Goal: Task Accomplishment & Management: Manage account settings

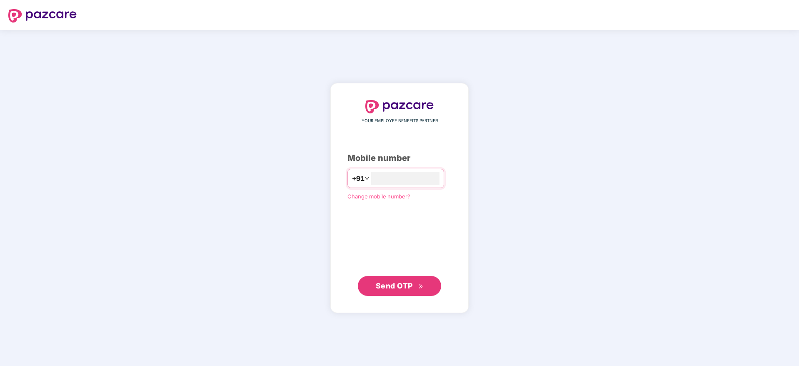
type input "**********"
click at [422, 291] on span "Send OTP" at bounding box center [400, 286] width 48 height 12
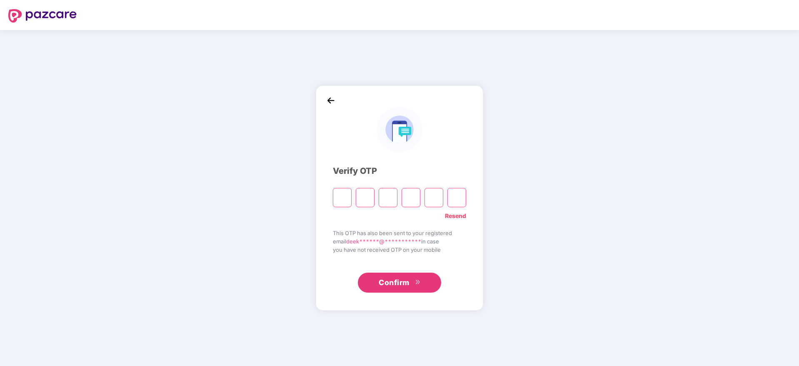
paste input "*"
type input "*"
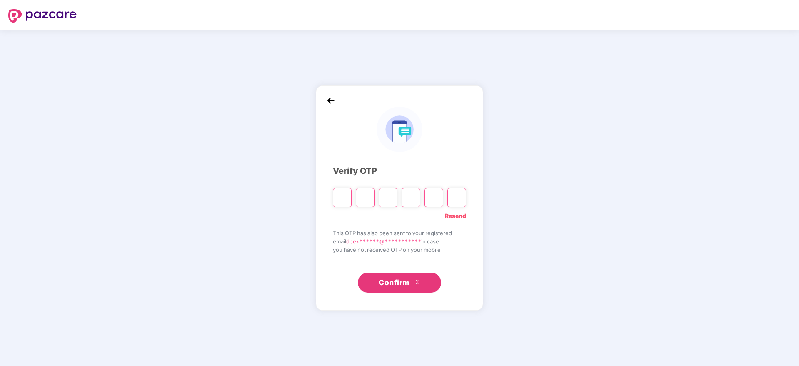
type input "*"
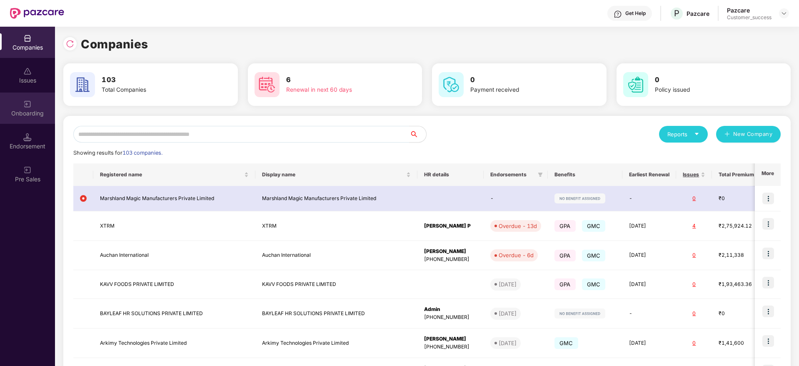
click at [23, 100] on img at bounding box center [27, 104] width 8 height 8
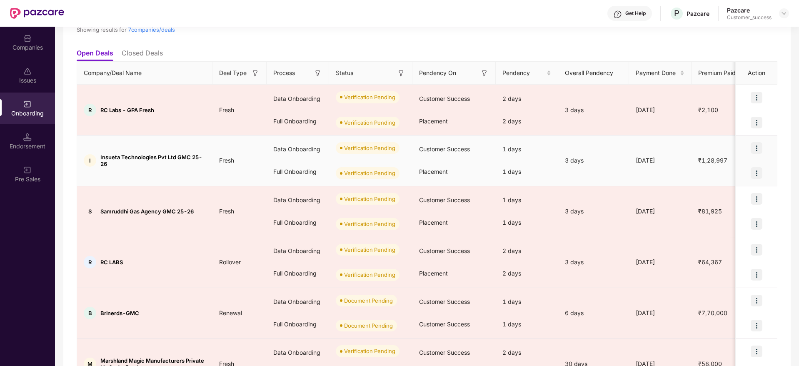
scroll to position [75, 0]
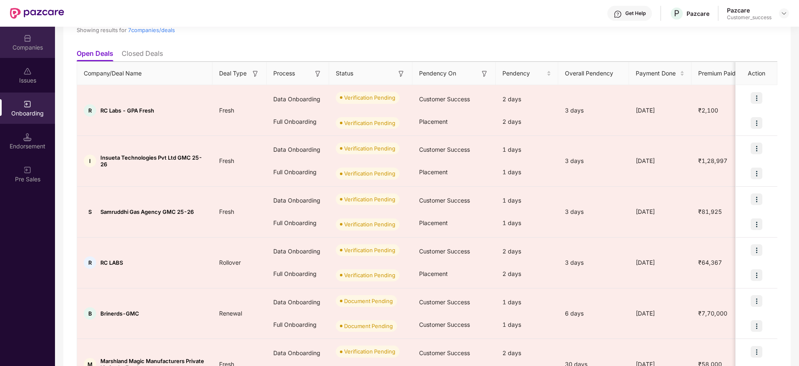
click at [4, 43] on div "Companies" at bounding box center [27, 47] width 55 height 8
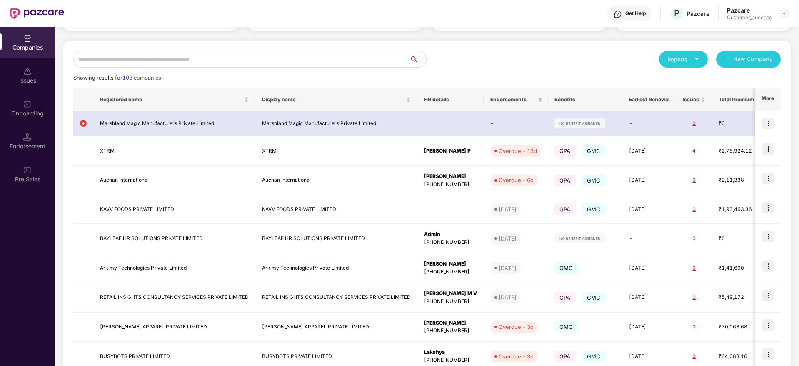
scroll to position [0, 0]
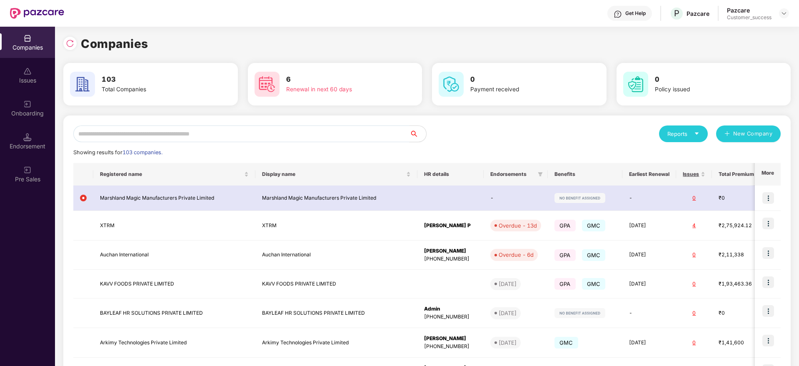
click at [175, 135] on input "text" at bounding box center [241, 133] width 336 height 17
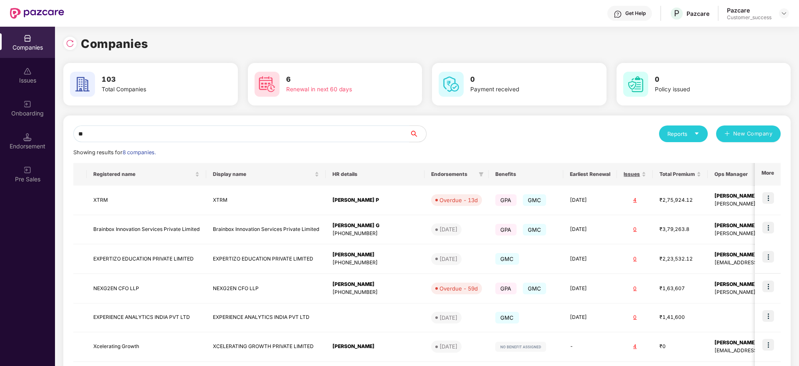
scroll to position [0, 0]
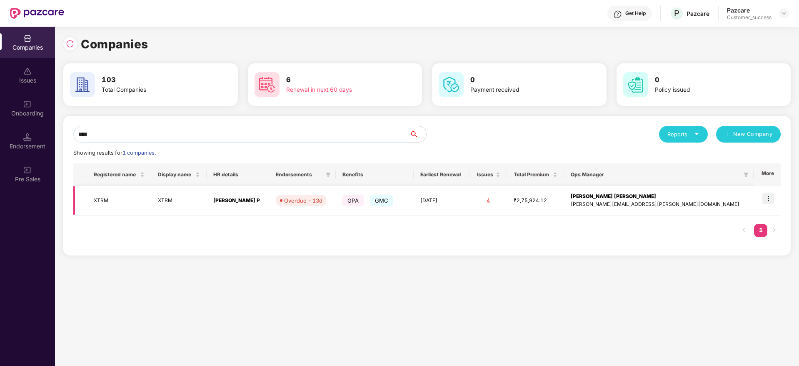
type input "****"
click at [771, 200] on img at bounding box center [769, 199] width 12 height 12
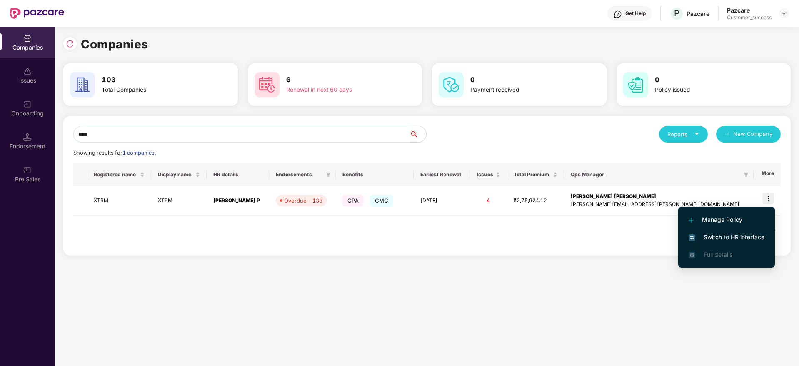
click at [742, 234] on span "Switch to HR interface" at bounding box center [727, 237] width 76 height 9
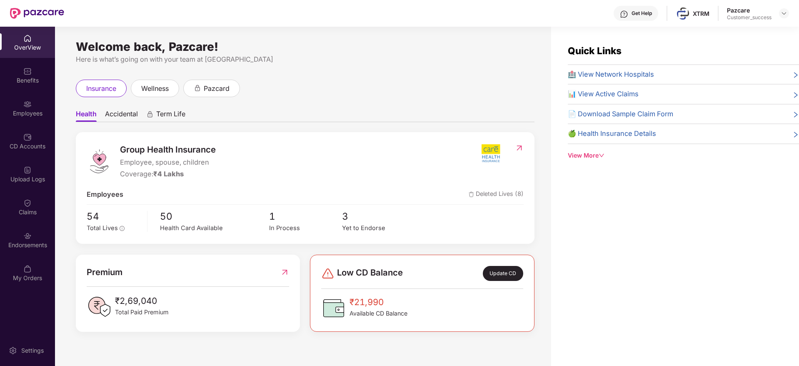
click at [19, 110] on div "Employees" at bounding box center [27, 113] width 55 height 8
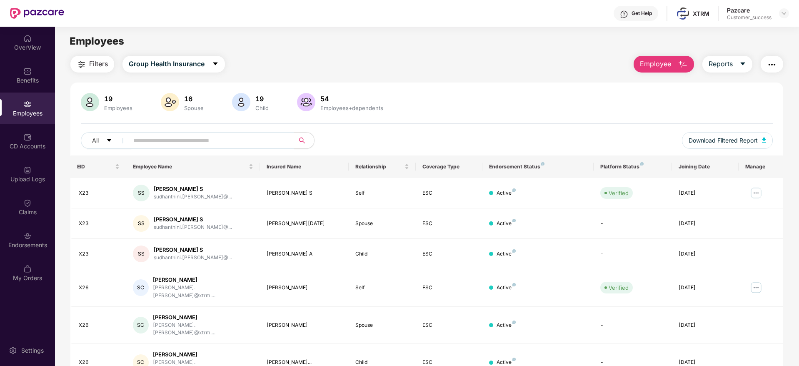
click at [102, 64] on span "Filters" at bounding box center [98, 64] width 19 height 10
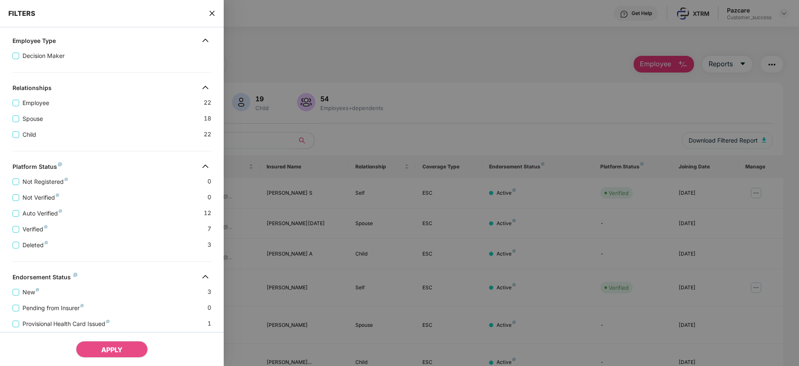
scroll to position [174, 0]
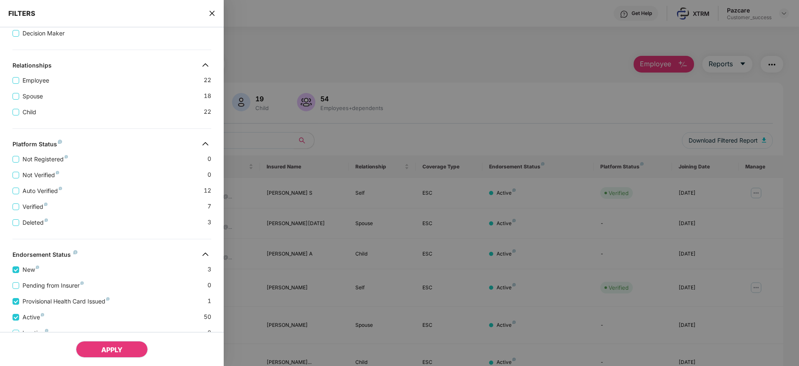
click at [106, 350] on span "APPLY" at bounding box center [111, 349] width 21 height 8
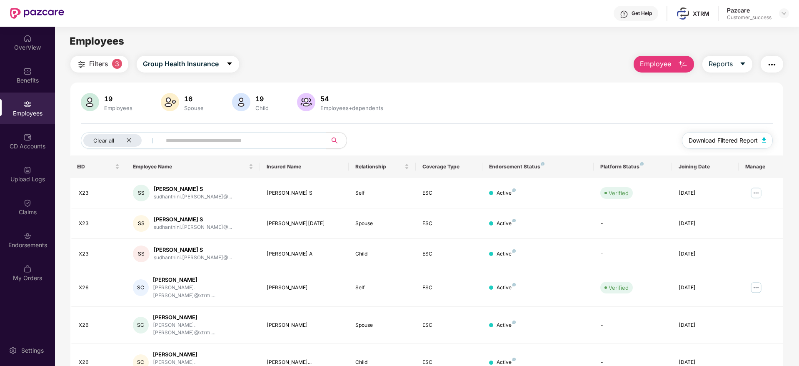
click at [708, 140] on span "Download Filtered Report" at bounding box center [723, 140] width 69 height 9
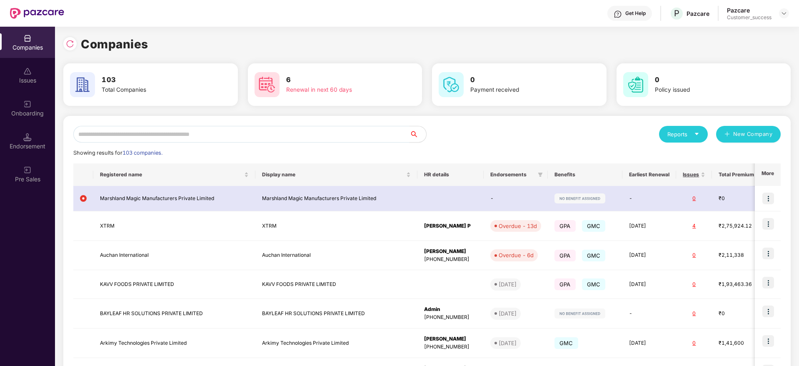
click at [159, 133] on input "text" at bounding box center [241, 134] width 336 height 17
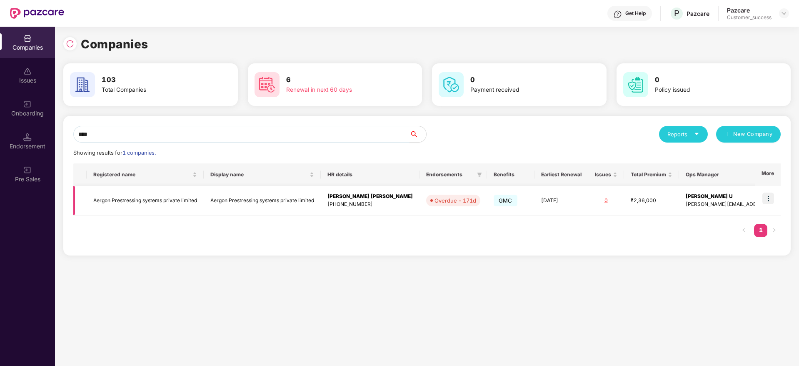
type input "****"
click at [766, 198] on img at bounding box center [769, 199] width 12 height 12
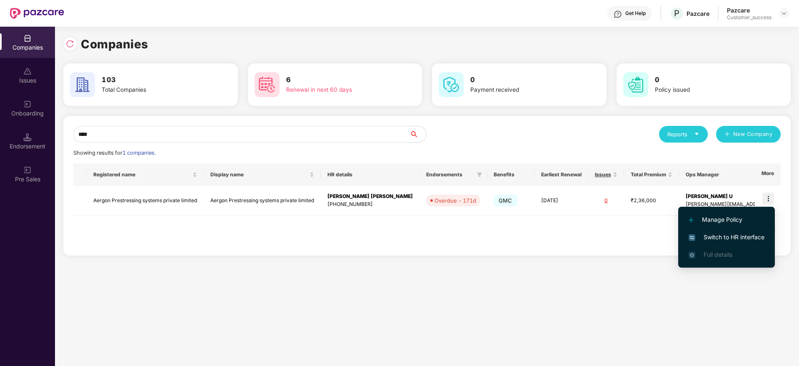
click at [729, 237] on span "Switch to HR interface" at bounding box center [727, 237] width 76 height 9
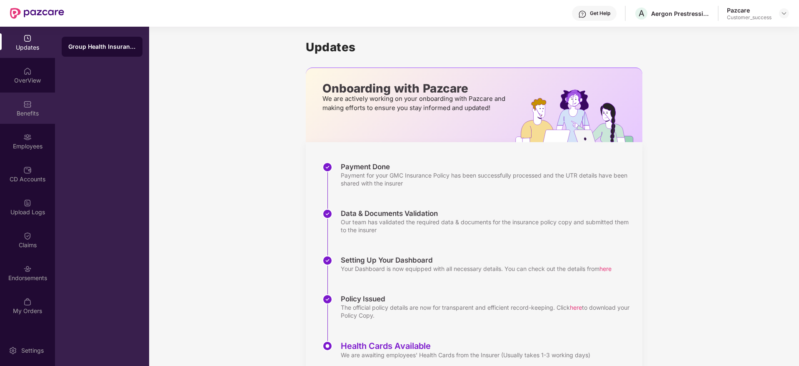
click at [25, 115] on div "Benefits" at bounding box center [27, 113] width 55 height 8
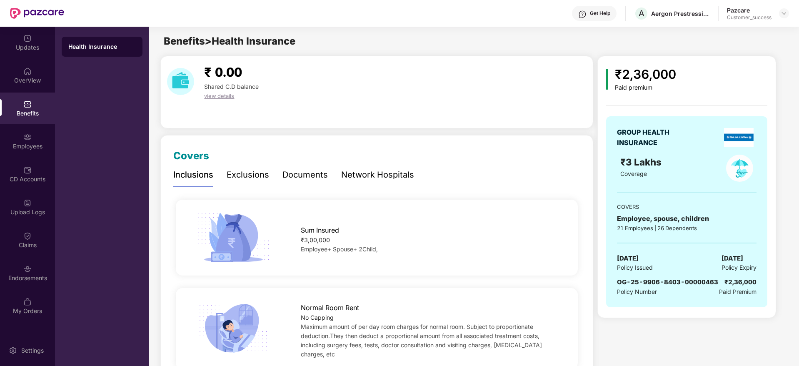
click at [315, 175] on div "Documents" at bounding box center [305, 174] width 45 height 13
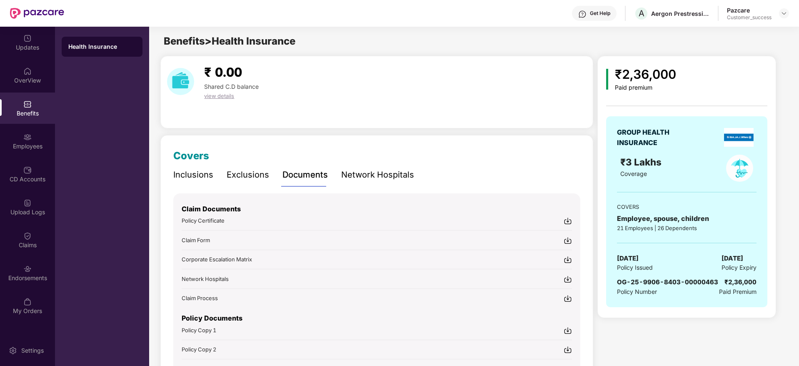
scroll to position [94, 0]
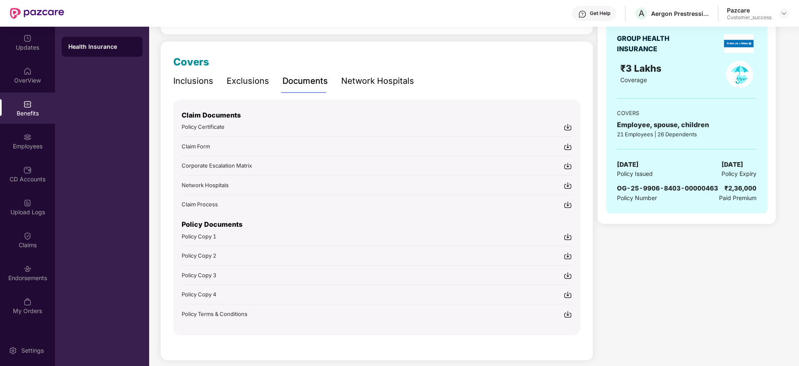
click at [568, 201] on img at bounding box center [568, 204] width 8 height 8
